Goal: Task Accomplishment & Management: Manage account settings

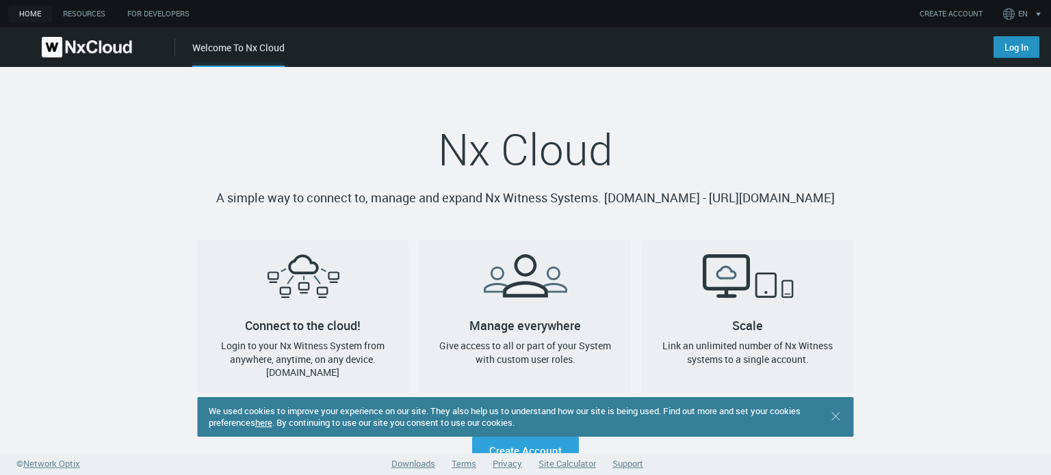
click at [1009, 47] on link "Log In" at bounding box center [1016, 47] width 46 height 22
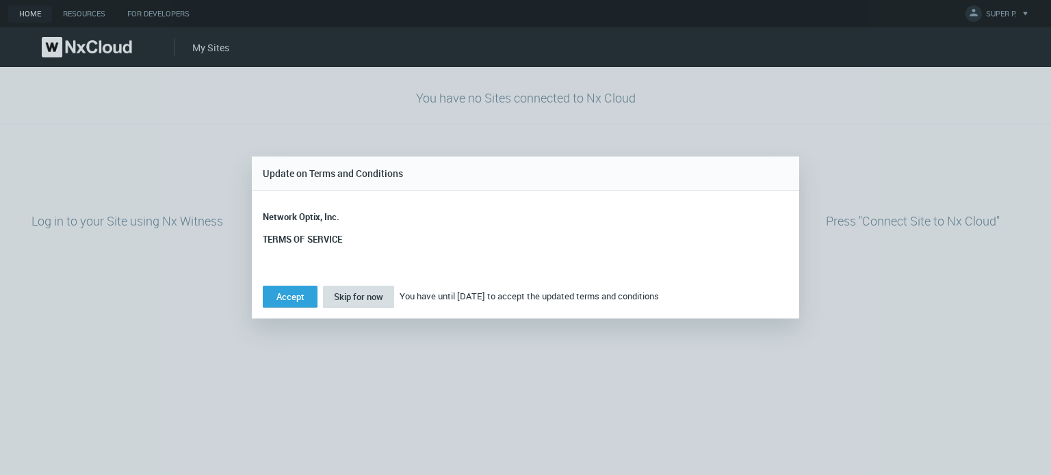
click at [353, 298] on span "Skip for now" at bounding box center [358, 297] width 49 height 12
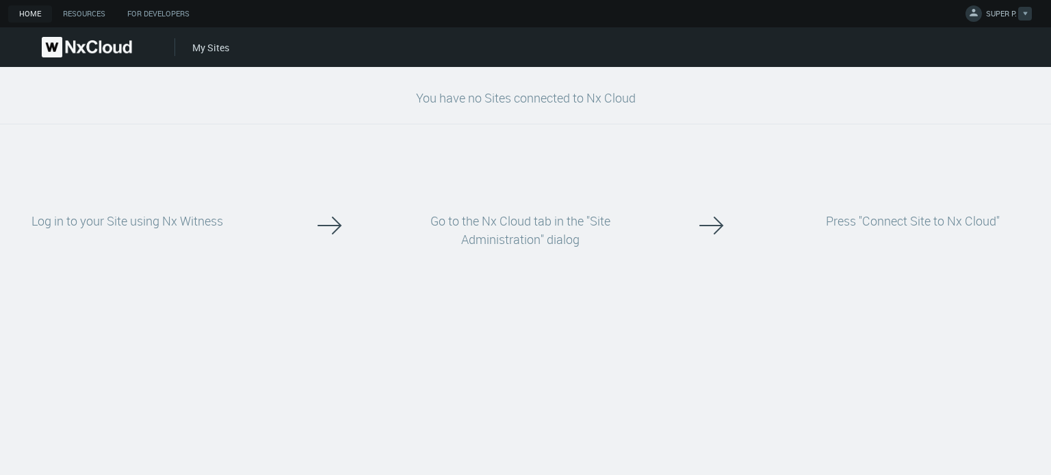
click at [997, 8] on span "SUPER P." at bounding box center [1001, 16] width 31 height 16
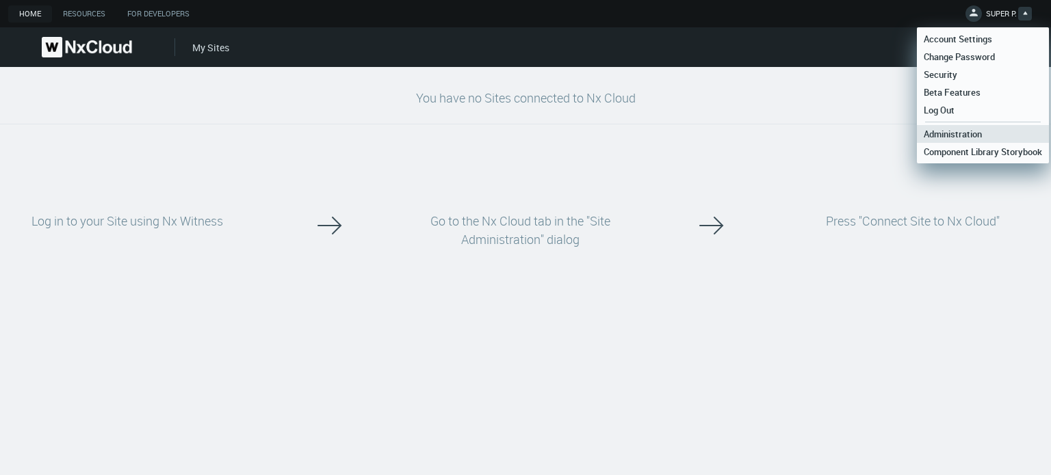
click at [959, 137] on span "Administration" at bounding box center [952, 134] width 72 height 12
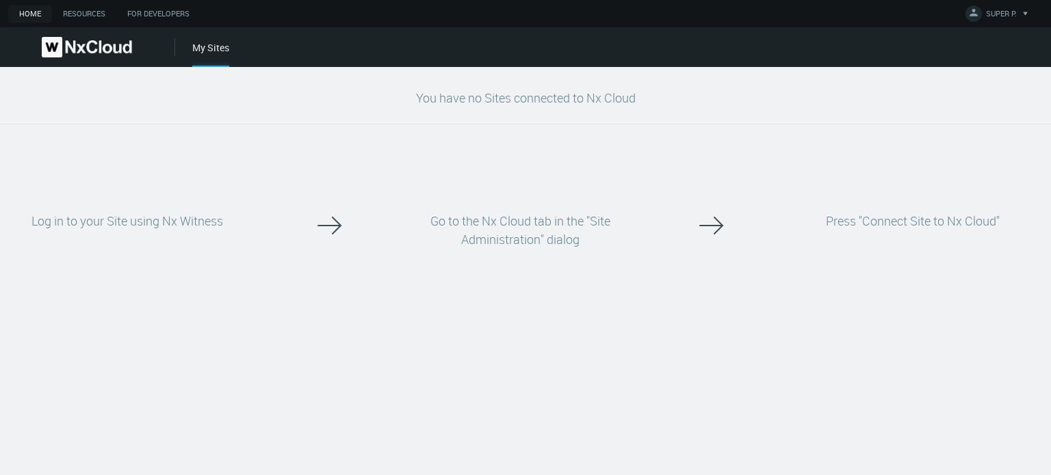
click at [465, 338] on div "You have no Sites connected to Nx Cloud Log in to your Site using Nx Witness Go…" at bounding box center [525, 271] width 1051 height 408
click at [429, 175] on div "Go to the Nx Cloud tab in the "Site Administration" dialog" at bounding box center [520, 230] width 254 height 146
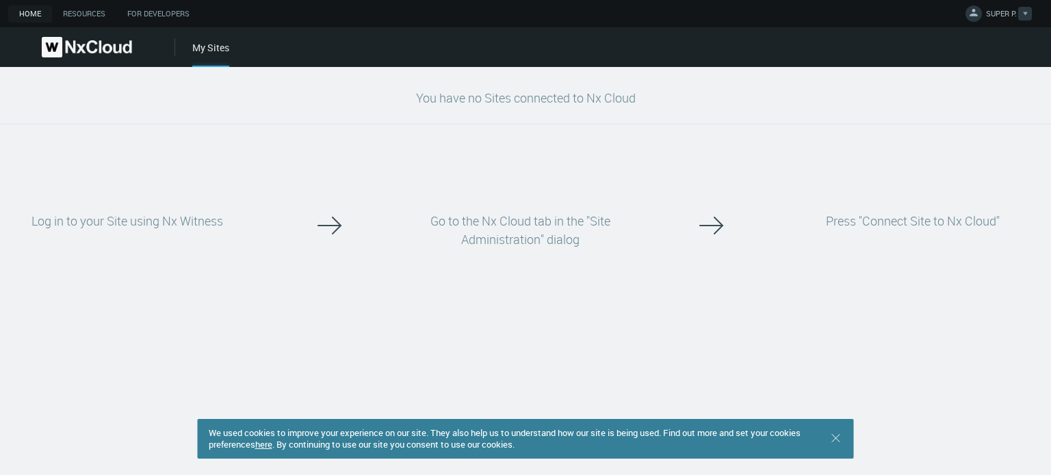
click at [986, 11] on span "SUPER P." at bounding box center [1001, 16] width 31 height 16
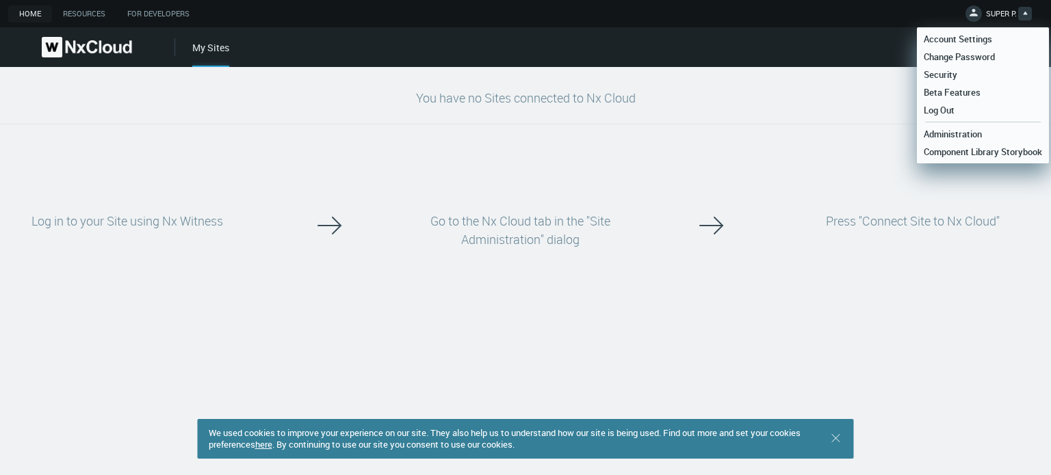
click at [726, 57] on div "My Sites" at bounding box center [621, 47] width 858 height 40
